Goal: Navigation & Orientation: Find specific page/section

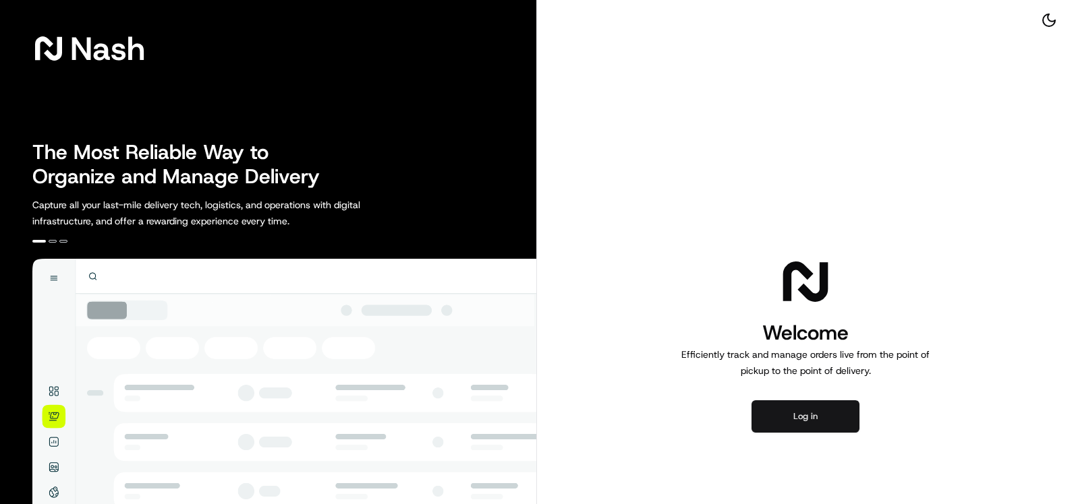
click at [810, 429] on button "Log in" at bounding box center [805, 417] width 108 height 32
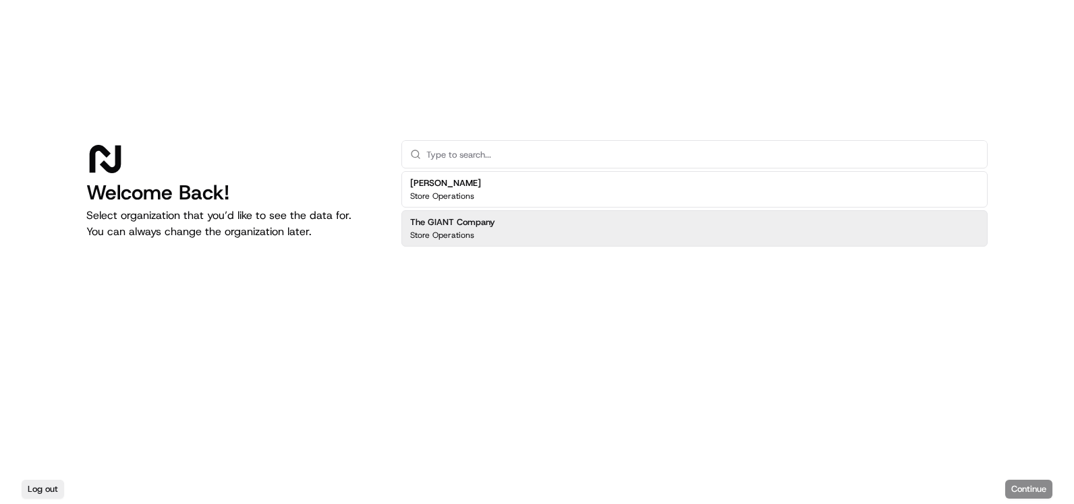
click at [492, 224] on h2 "The GIANT Company" at bounding box center [452, 222] width 85 height 12
click at [1019, 486] on button "Continue" at bounding box center [1028, 489] width 47 height 19
